Goal: Information Seeking & Learning: Check status

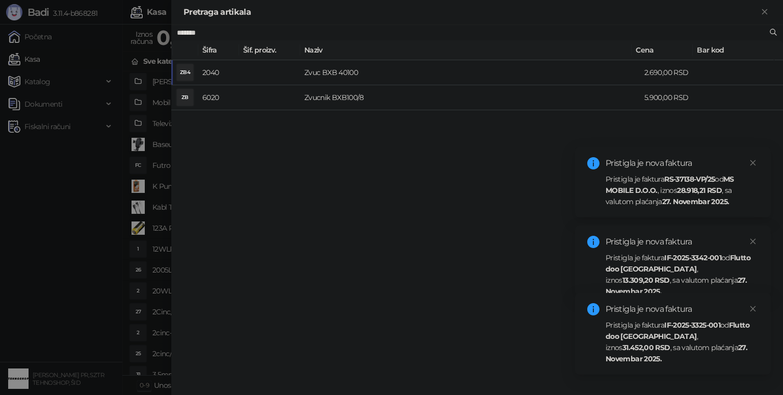
click at [688, 191] on strong "28.918,21 RSD" at bounding box center [699, 190] width 45 height 9
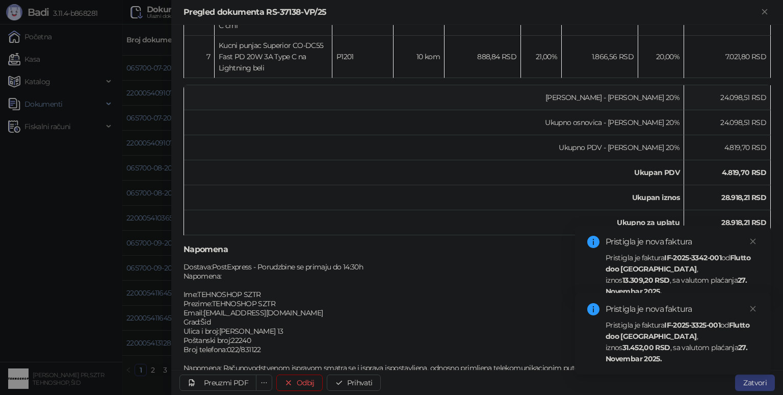
scroll to position [444, 0]
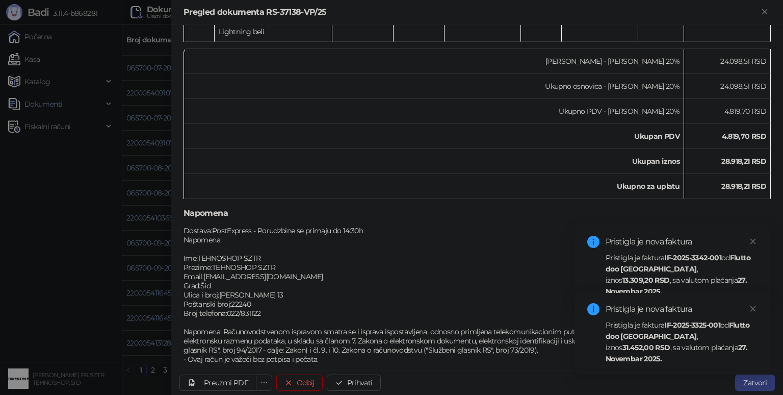
click at [635, 336] on div "Pristigla je faktura IF-2025-3325-001 od Flutto doo [GEOGRAPHIC_DATA] , iznos 3…" at bounding box center [682, 341] width 153 height 45
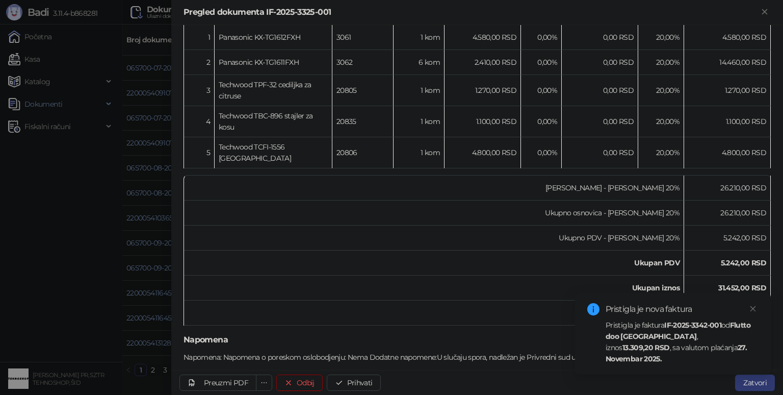
scroll to position [222, 0]
click at [765, 11] on icon "Zatvori" at bounding box center [765, 11] width 5 height 5
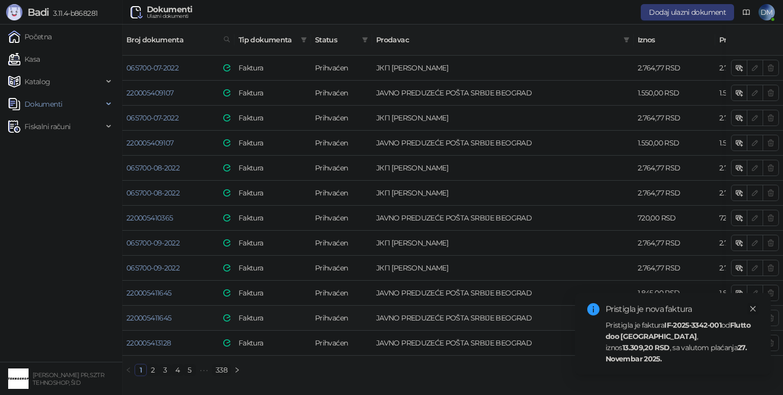
click at [756, 314] on link "Close" at bounding box center [753, 308] width 11 height 11
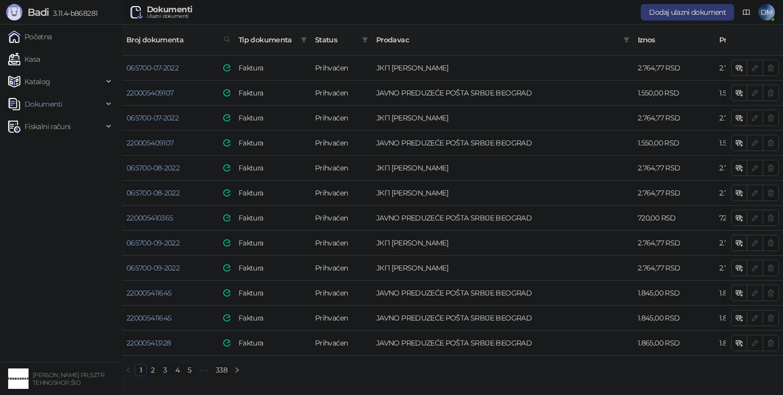
click at [218, 366] on link "338" at bounding box center [222, 369] width 18 height 11
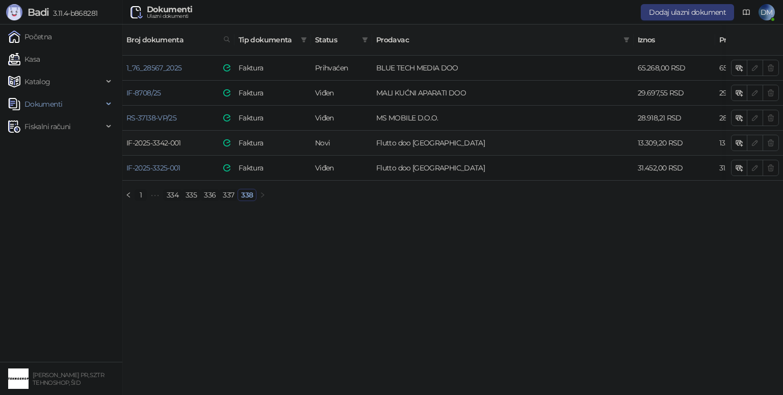
click at [170, 138] on link "IF-2025-3342-001" at bounding box center [153, 142] width 55 height 9
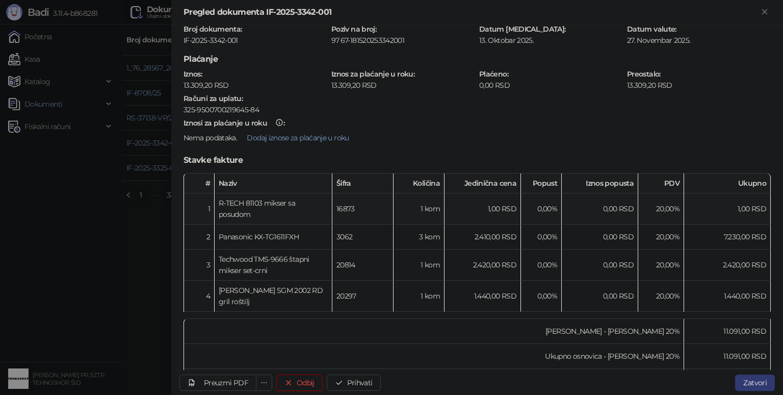
scroll to position [153, 0]
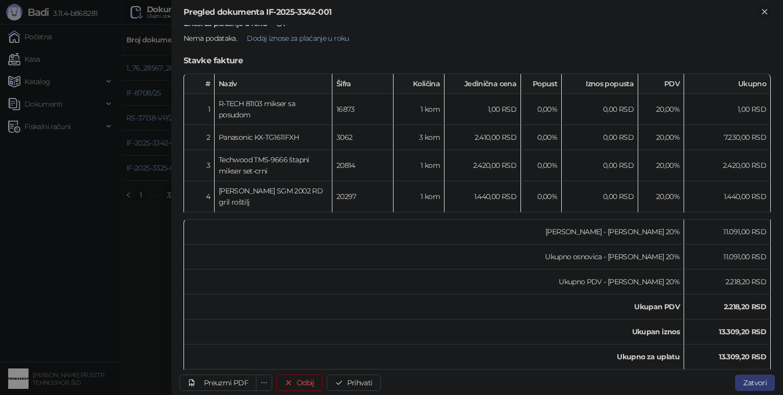
click at [767, 10] on icon "Zatvori" at bounding box center [765, 11] width 5 height 5
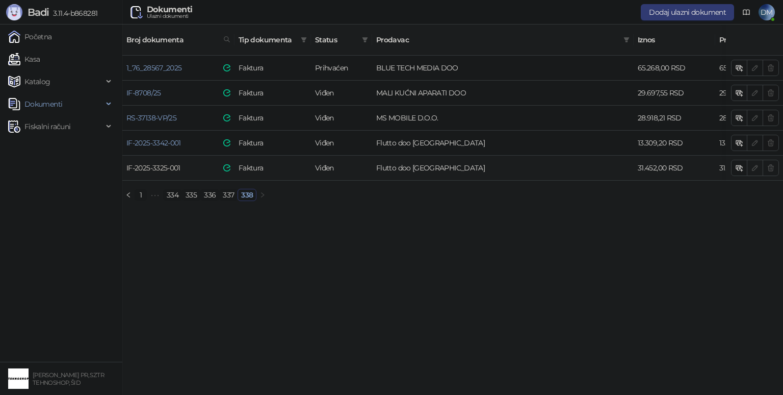
click at [172, 163] on link "IF-2025-3325-001" at bounding box center [153, 167] width 54 height 9
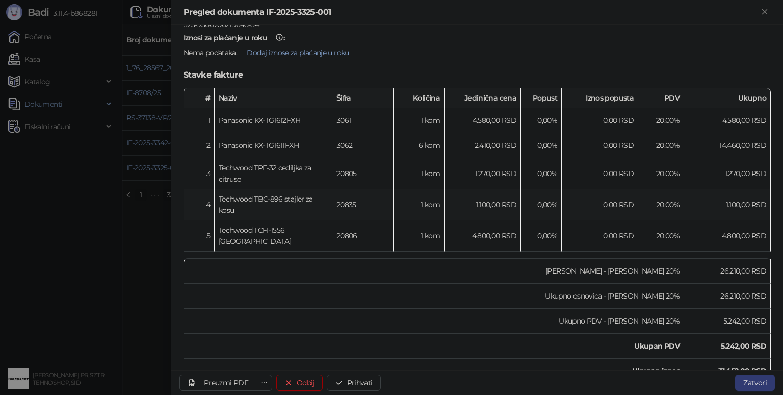
scroll to position [153, 0]
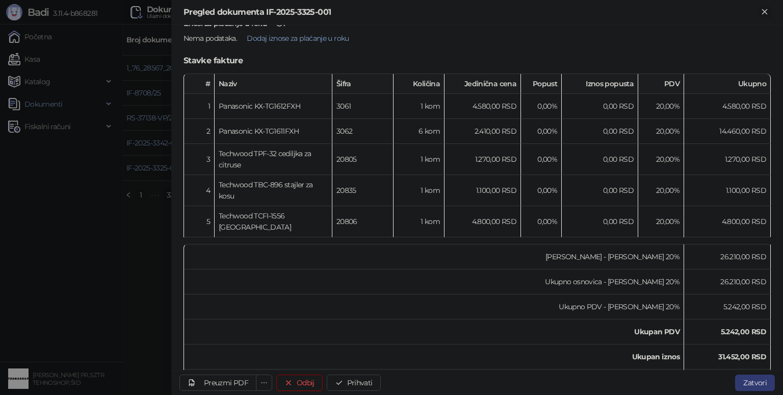
click at [764, 10] on icon "Zatvori" at bounding box center [765, 11] width 5 height 5
